Goal: Task Accomplishment & Management: Manage account settings

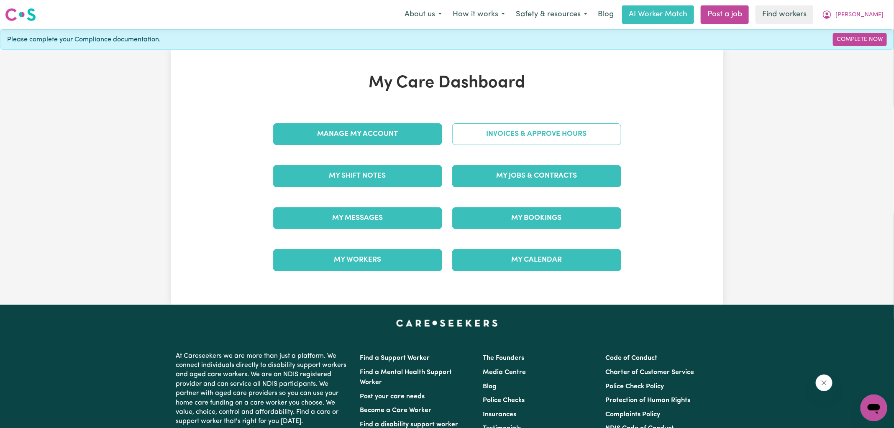
click at [464, 129] on link "Invoices & Approve Hours" at bounding box center [536, 134] width 169 height 22
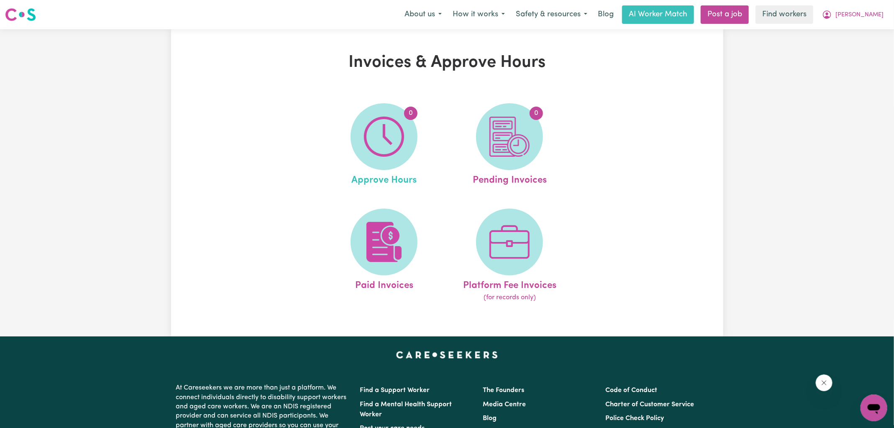
click at [420, 141] on link "0 Approve Hours" at bounding box center [384, 145] width 120 height 85
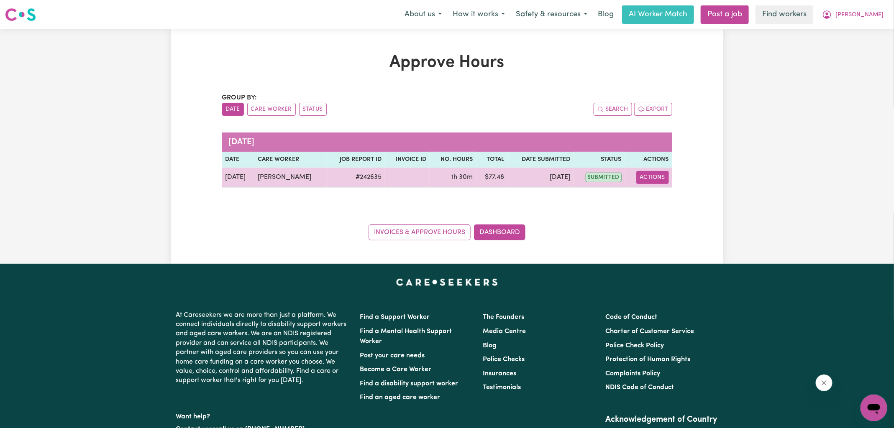
click at [661, 180] on button "Actions" at bounding box center [652, 177] width 33 height 13
click at [664, 205] on div "View Job Report" at bounding box center [672, 196] width 72 height 24
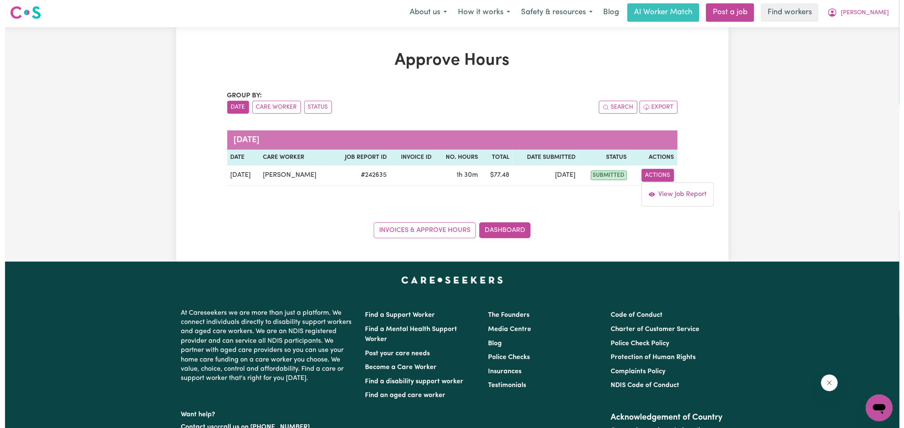
scroll to position [3, 0]
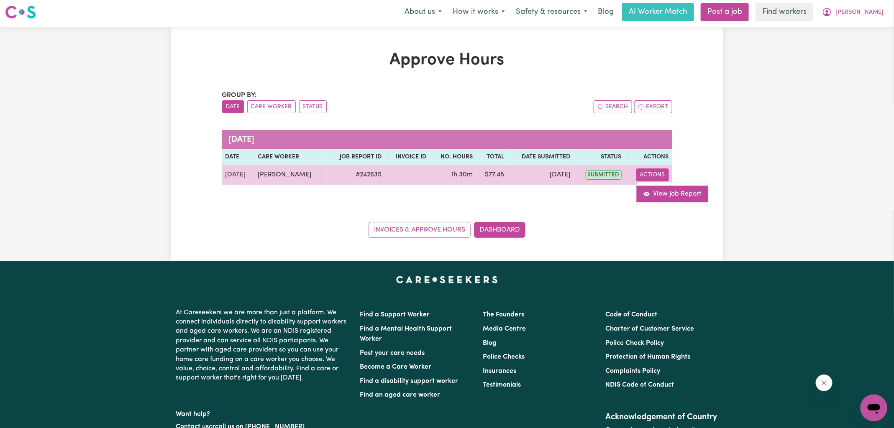
click at [670, 192] on link "View Job Report" at bounding box center [672, 194] width 72 height 17
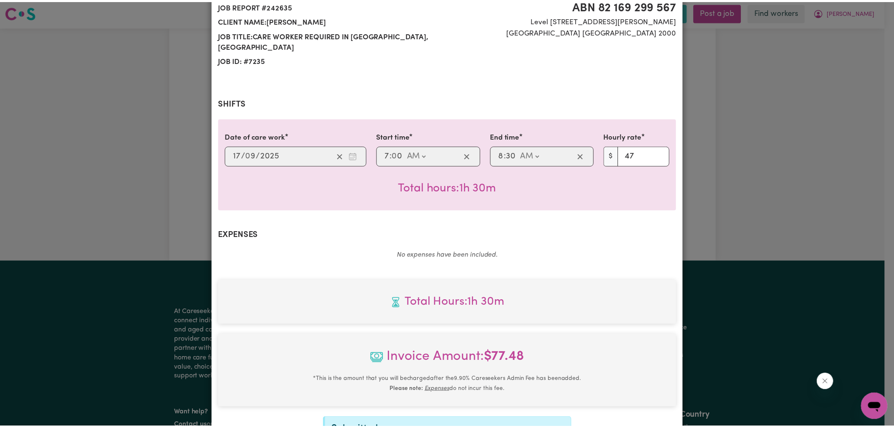
scroll to position [215, 0]
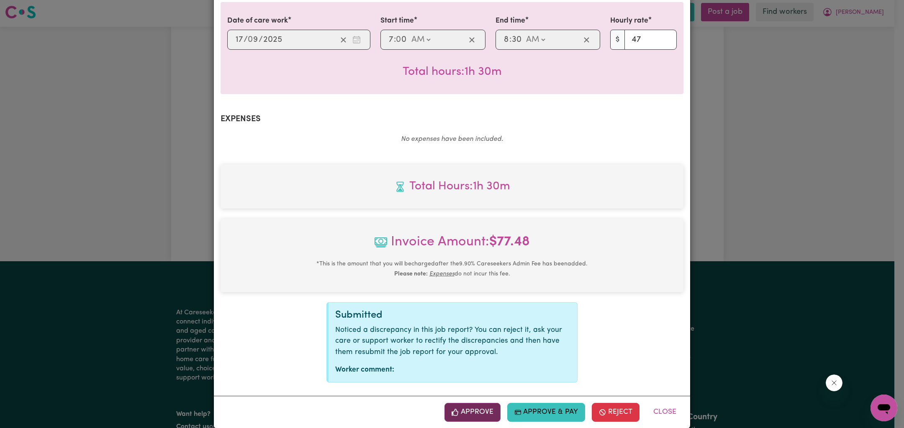
click at [472, 403] on button "Approve" at bounding box center [472, 412] width 56 height 18
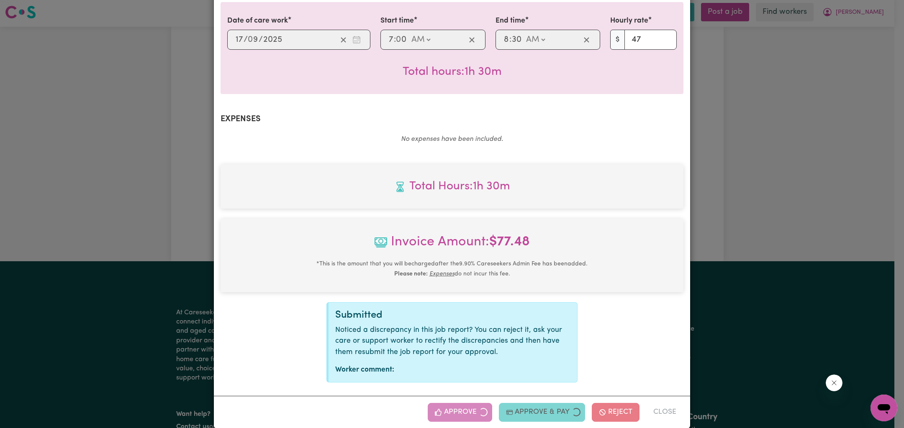
click at [712, 198] on div "Job Report # 242635 - [PERSON_NAME] Summary Job report # 242635 Client name: [P…" at bounding box center [452, 214] width 904 height 428
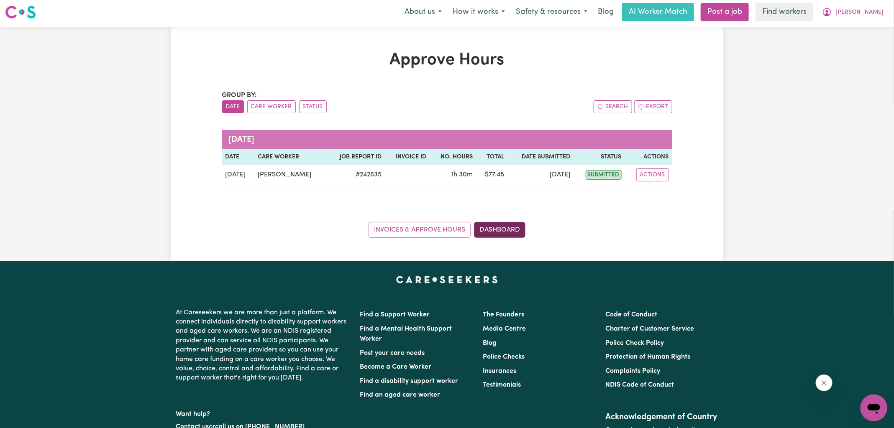
click at [512, 233] on link "Dashboard" at bounding box center [499, 230] width 51 height 16
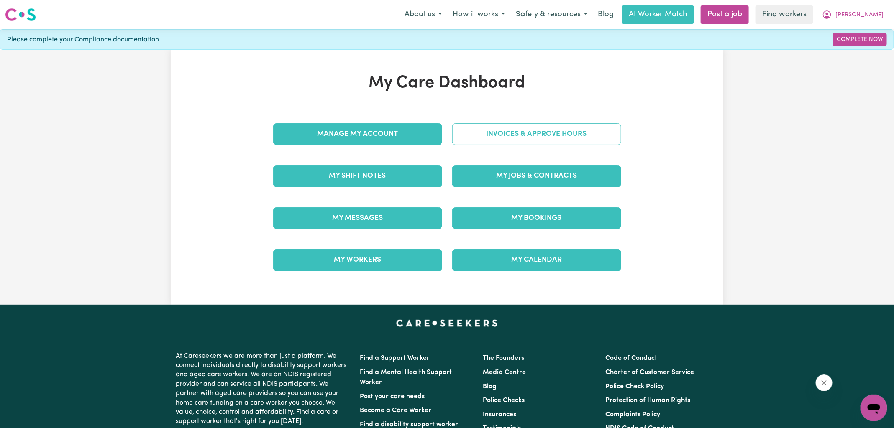
click at [514, 138] on link "Invoices & Approve Hours" at bounding box center [536, 134] width 169 height 22
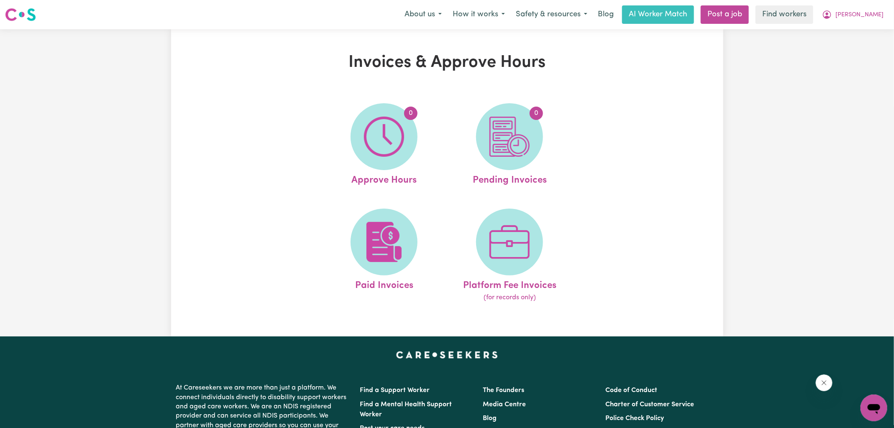
click at [513, 139] on img at bounding box center [509, 137] width 40 height 40
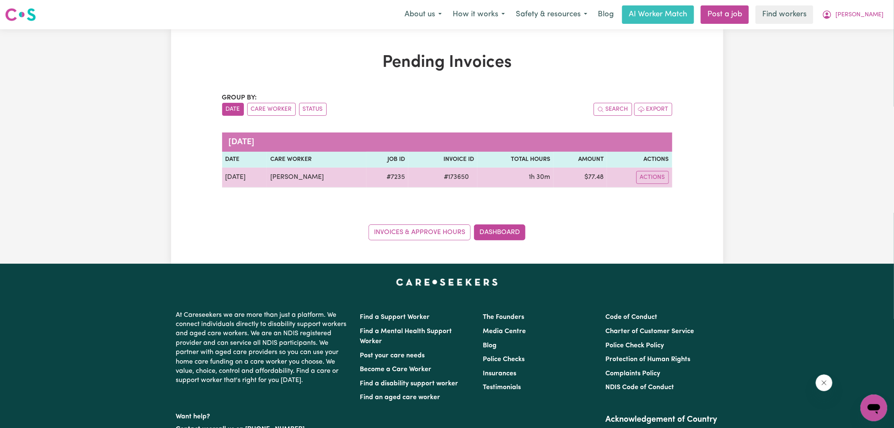
click at [455, 178] on span "# 173650" at bounding box center [456, 177] width 35 height 10
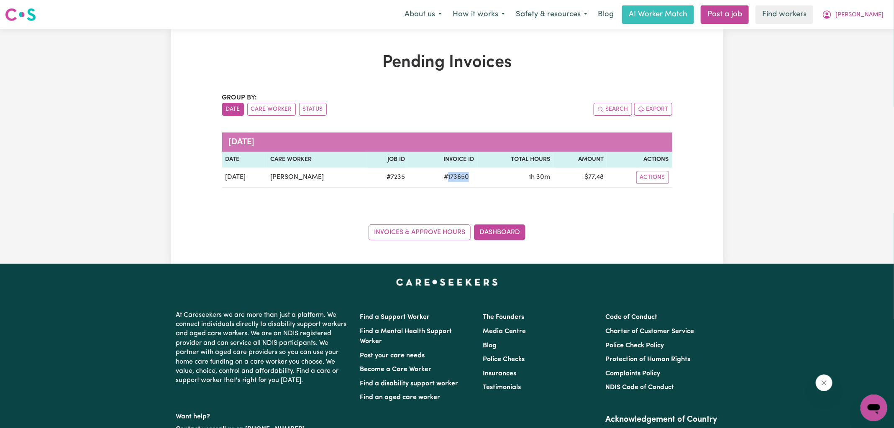
copy span "173650"
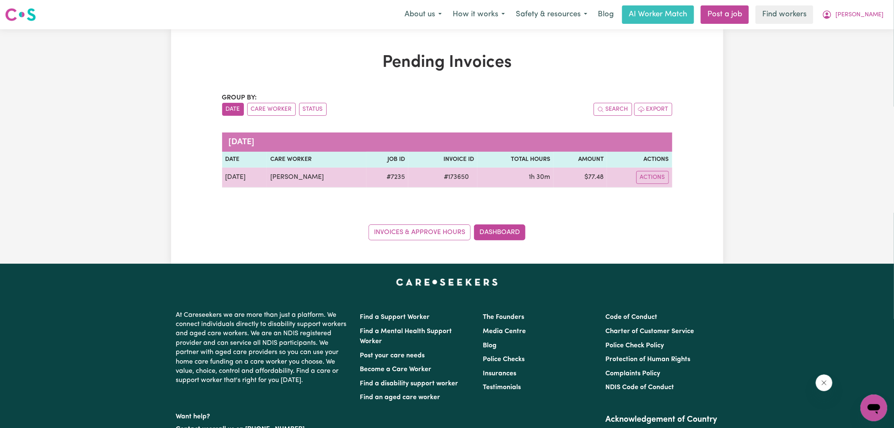
click at [602, 176] on td "$ 77.48" at bounding box center [579, 178] width 53 height 20
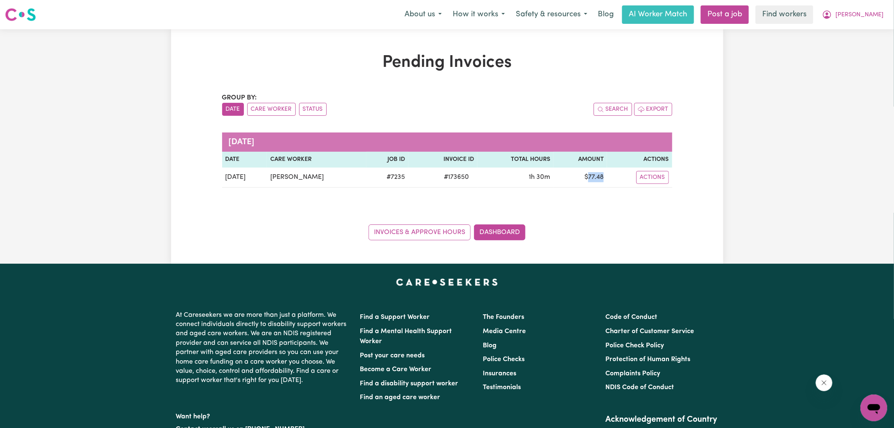
copy td "77.48"
click at [832, 17] on icon "My Account" at bounding box center [827, 15] width 10 height 10
click at [855, 48] on link "Logout" at bounding box center [855, 48] width 66 height 16
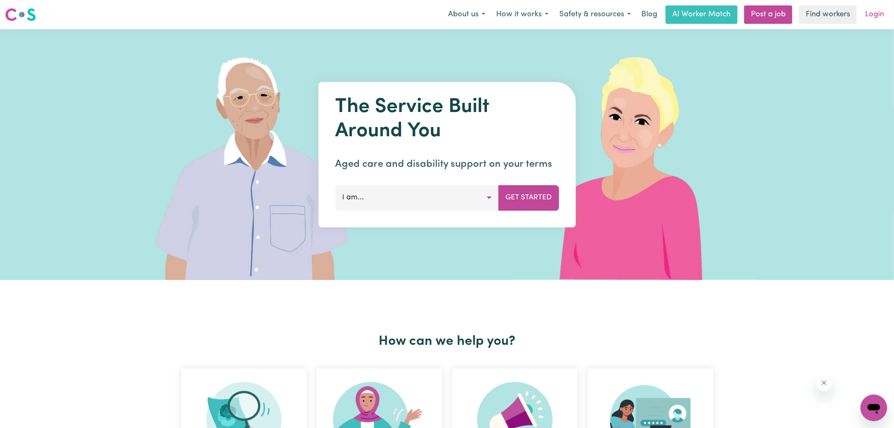
click at [869, 17] on link "Login" at bounding box center [874, 14] width 29 height 18
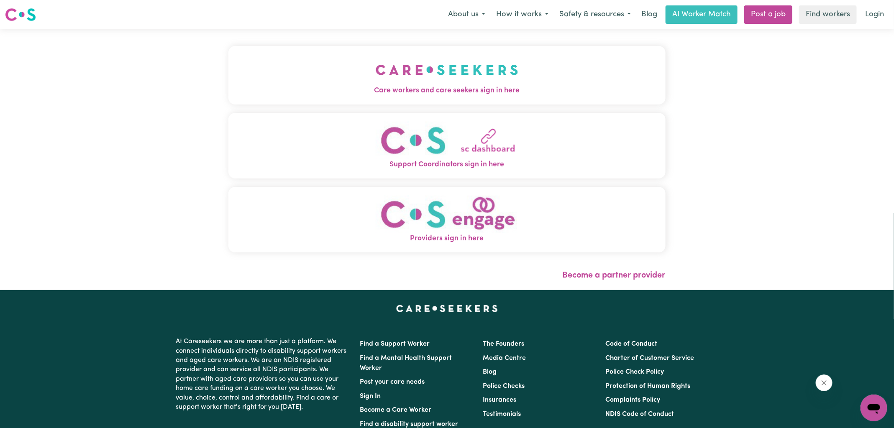
click at [471, 78] on img "Care workers and care seekers sign in here" at bounding box center [447, 69] width 143 height 31
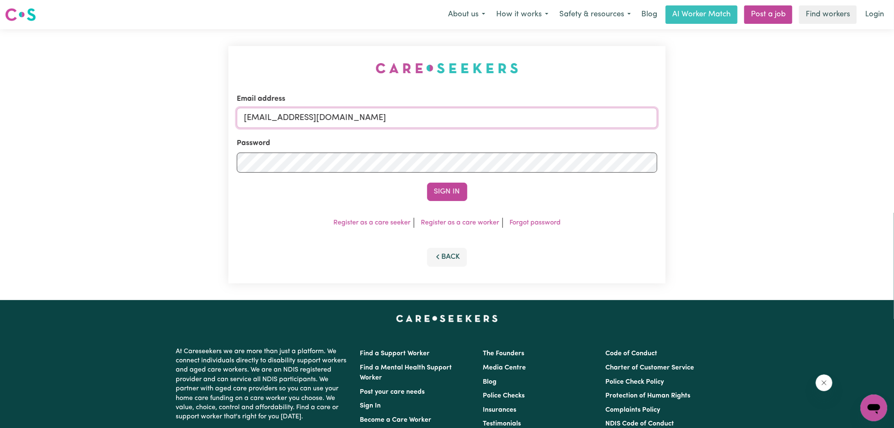
drag, startPoint x: 287, startPoint y: 118, endPoint x: 871, endPoint y: 159, distance: 585.1
click at [876, 171] on div "Email address [EMAIL_ADDRESS][DOMAIN_NAME] Password Sign In Register as a care …" at bounding box center [447, 164] width 894 height 271
type input "[EMAIL_ADDRESS][DOMAIN_NAME]"
click at [427, 183] on button "Sign In" at bounding box center [447, 192] width 40 height 18
